Goal: Find contact information: Find contact information

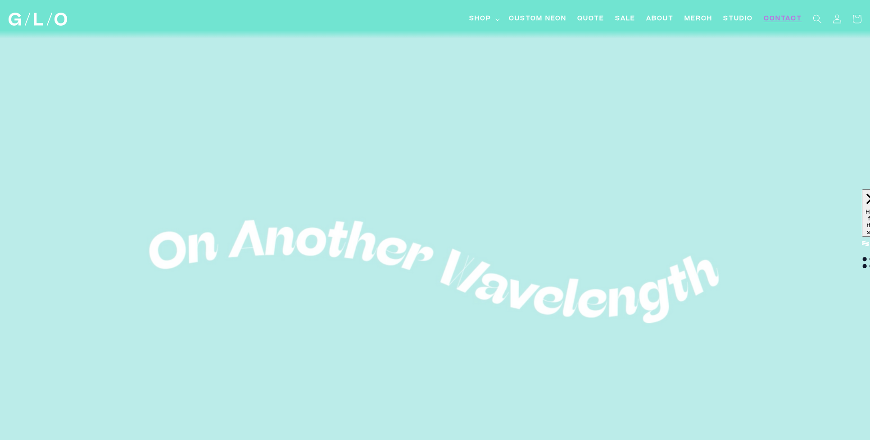
click at [781, 18] on span "Contact" at bounding box center [783, 18] width 38 height 9
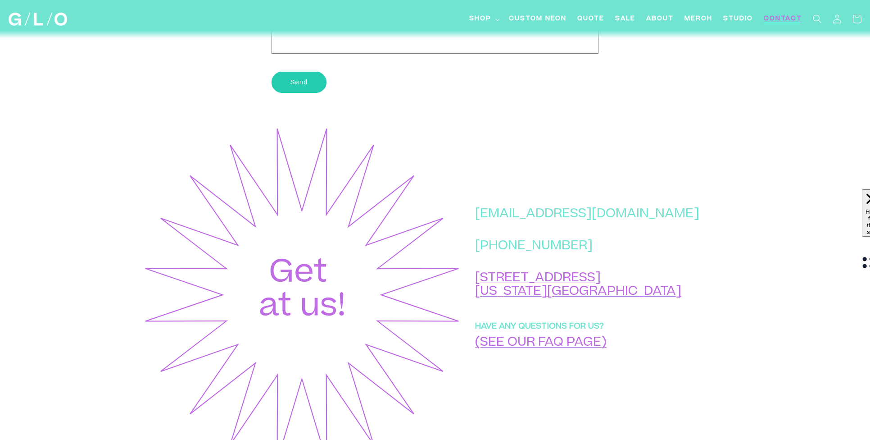
scroll to position [266, 0]
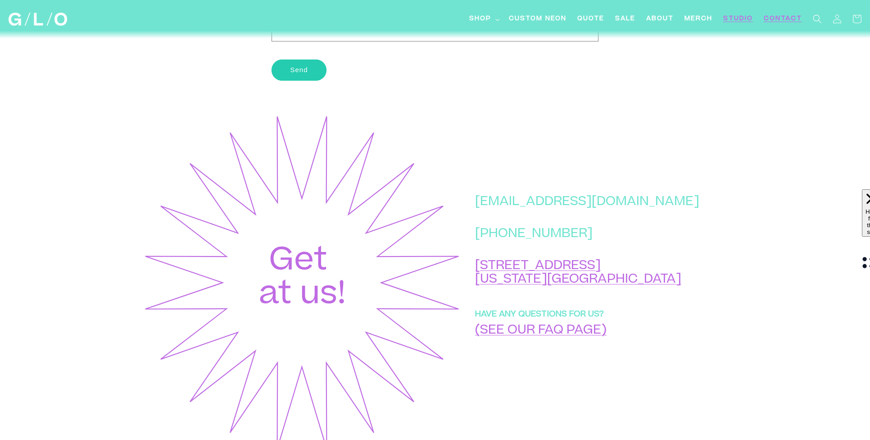
click at [735, 17] on span "Studio" at bounding box center [738, 18] width 30 height 9
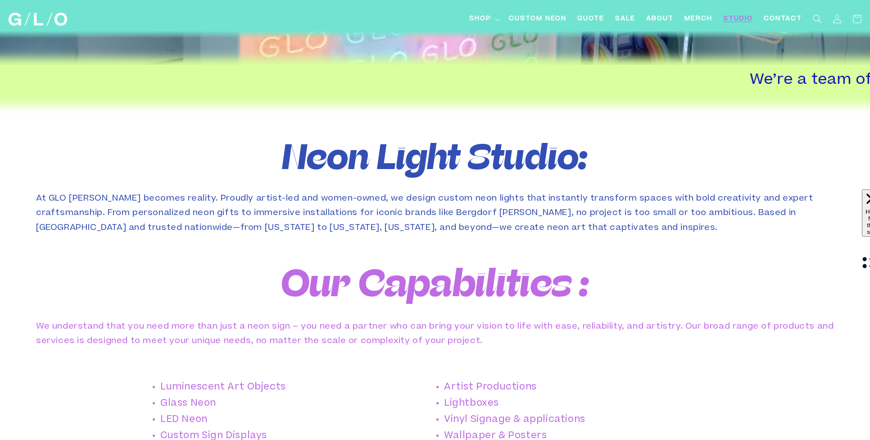
scroll to position [435, 0]
